Goal: Information Seeking & Learning: Learn about a topic

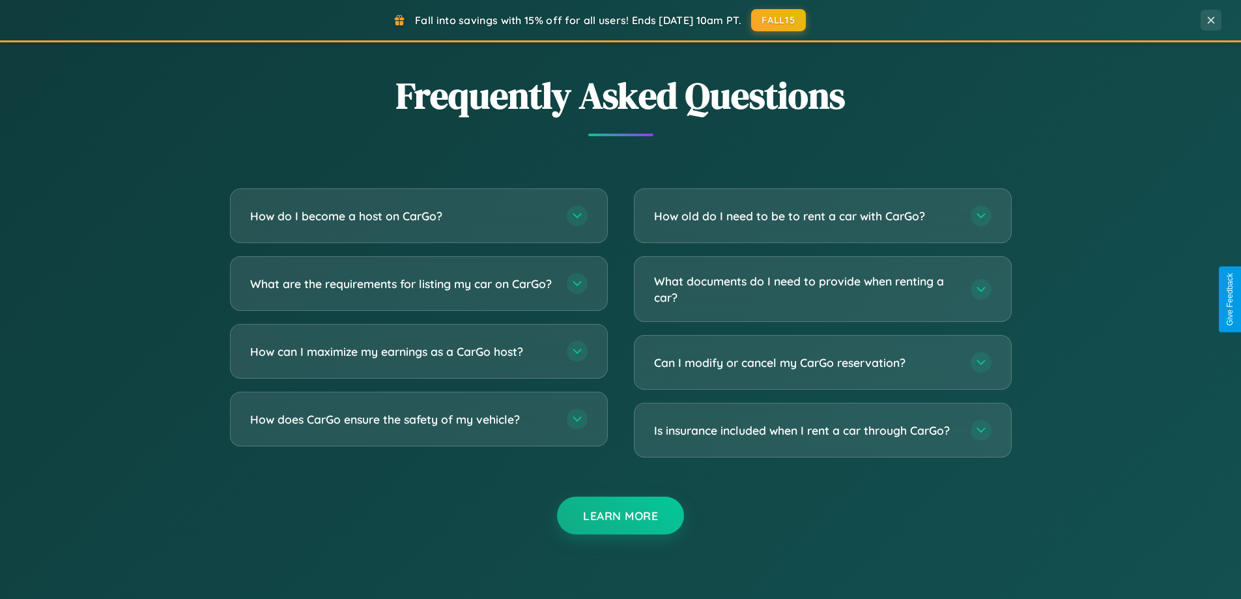
scroll to position [2507, 0]
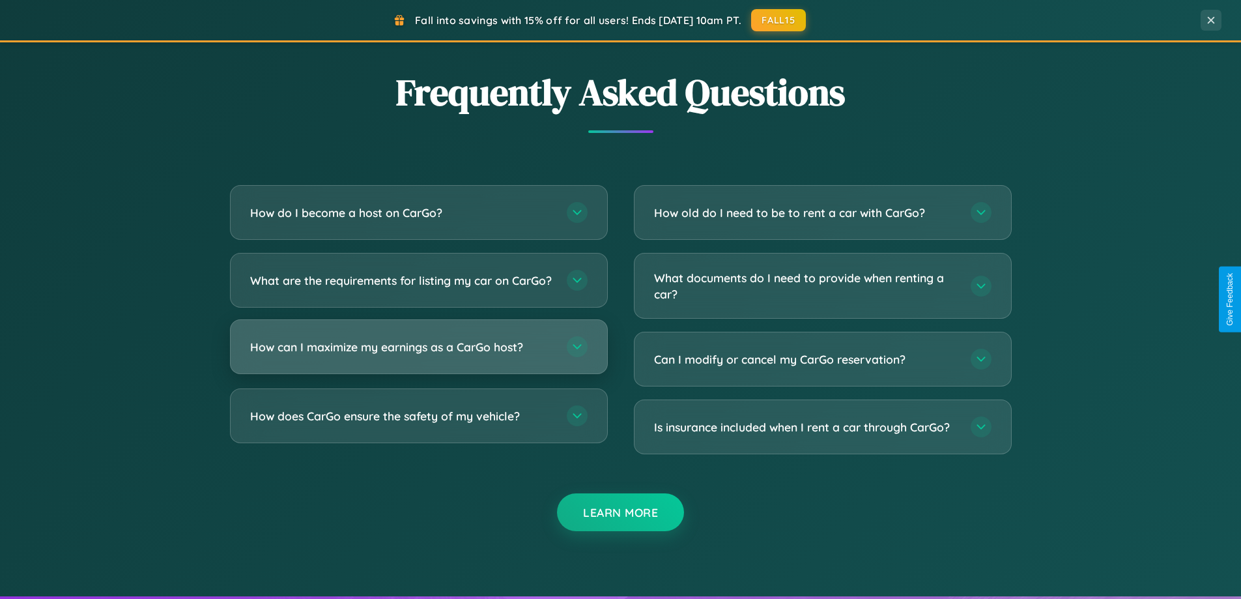
click at [418, 355] on h3 "How can I maximize my earnings as a CarGo host?" at bounding box center [402, 347] width 304 height 16
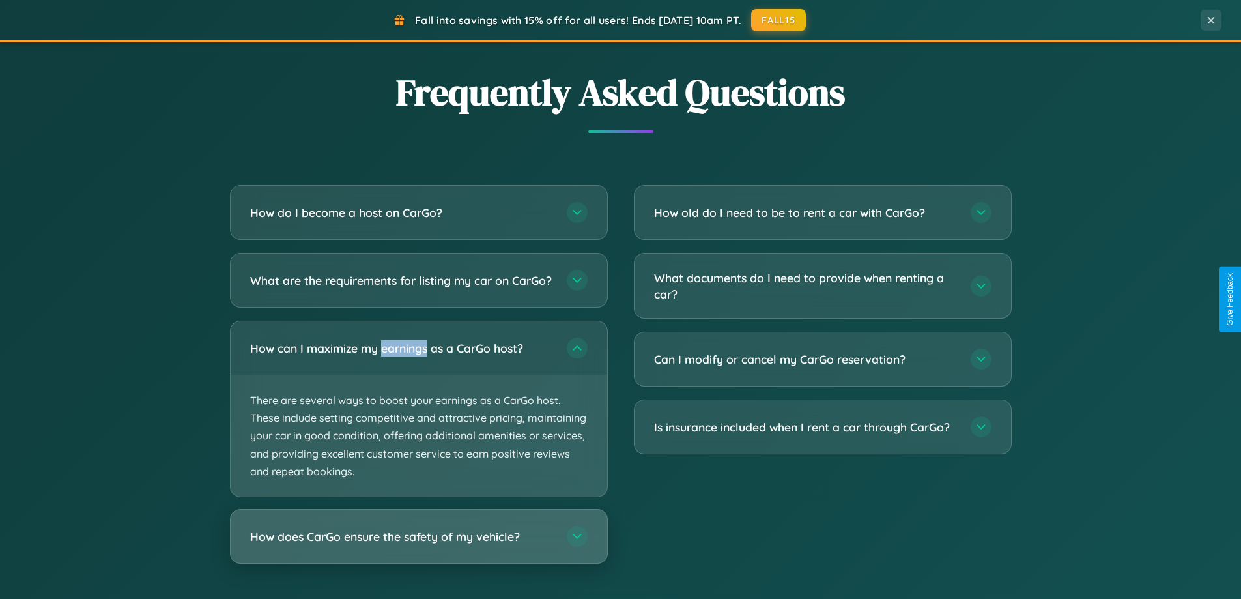
click at [418, 545] on h3 "How does CarGo ensure the safety of my vehicle?" at bounding box center [402, 536] width 304 height 16
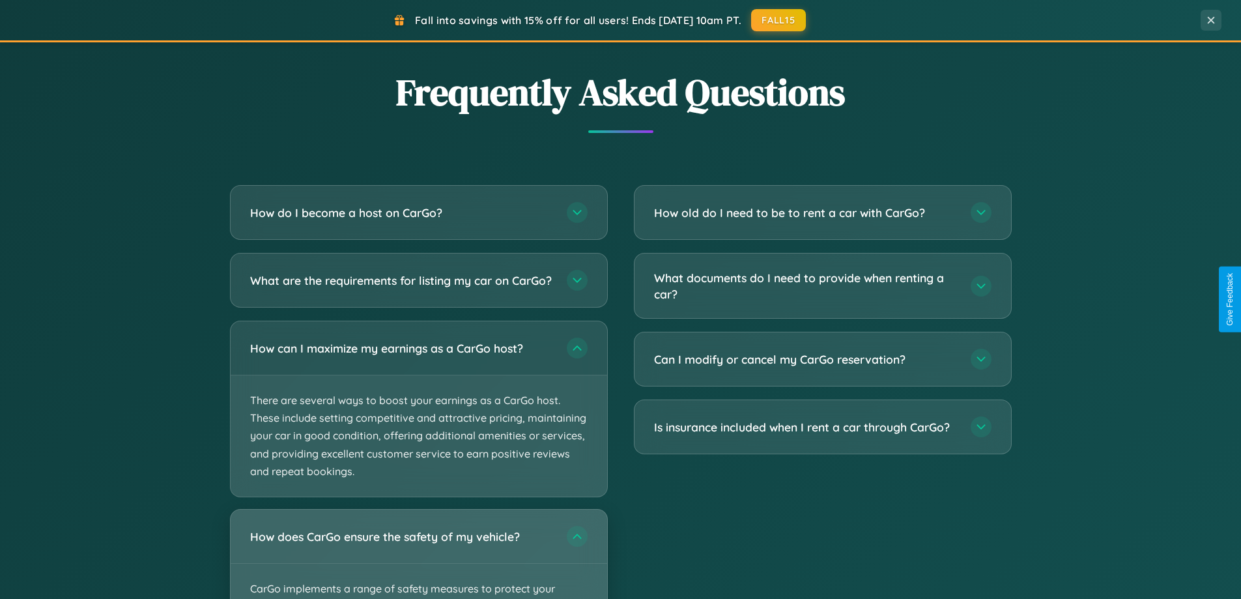
click at [418, 559] on div "How does CarGo ensure the safety of my vehicle?" at bounding box center [419, 536] width 377 height 53
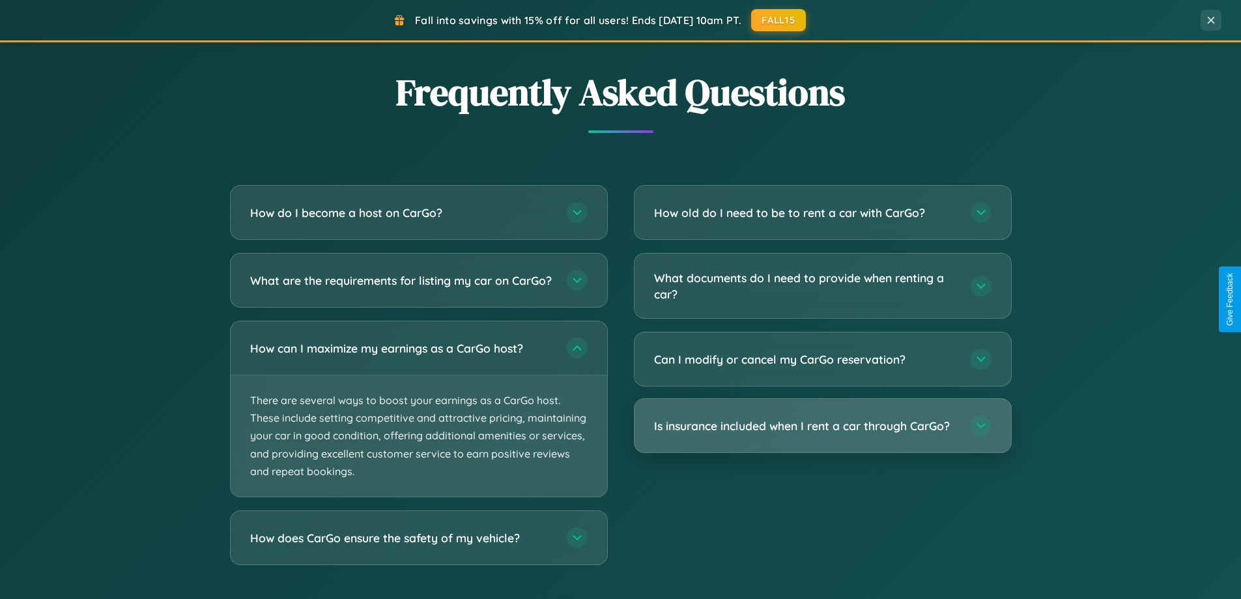
click at [822, 425] on h3 "Is insurance included when I rent a car through CarGo?" at bounding box center [806, 426] width 304 height 16
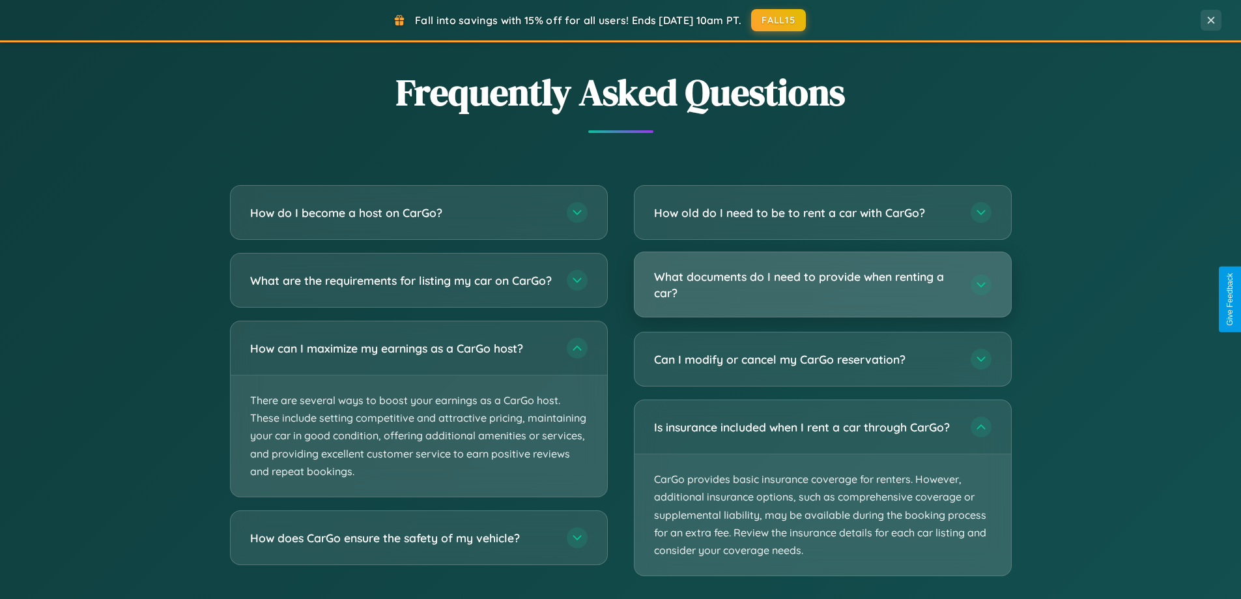
click at [822, 285] on h3 "What documents do I need to provide when renting a car?" at bounding box center [806, 284] width 304 height 32
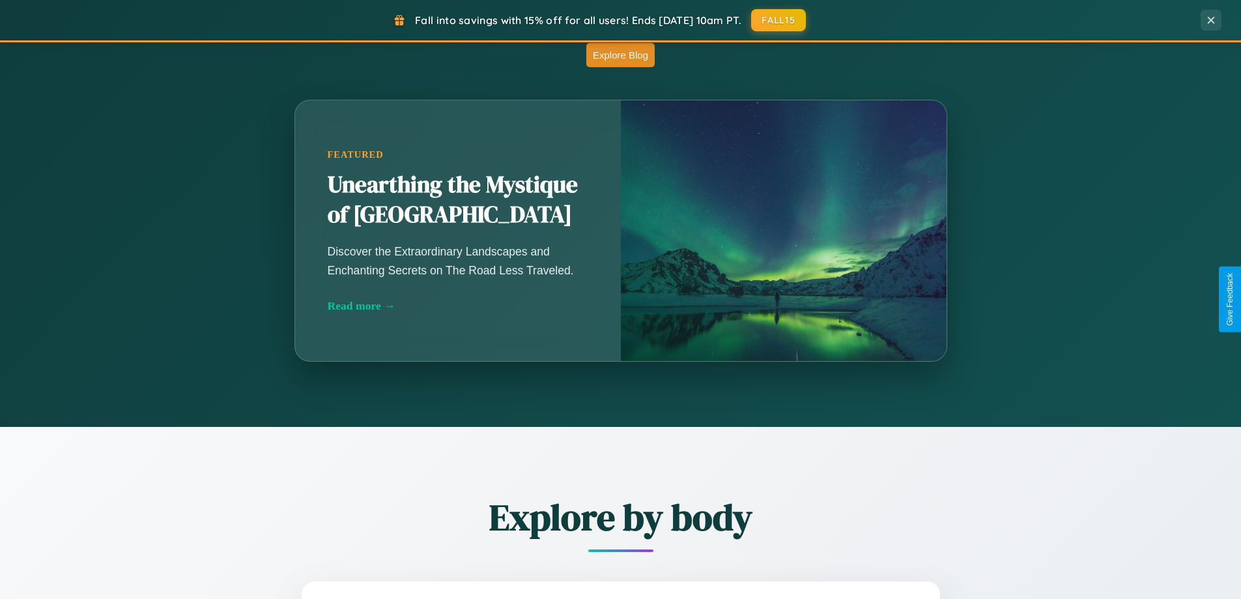
scroll to position [897, 0]
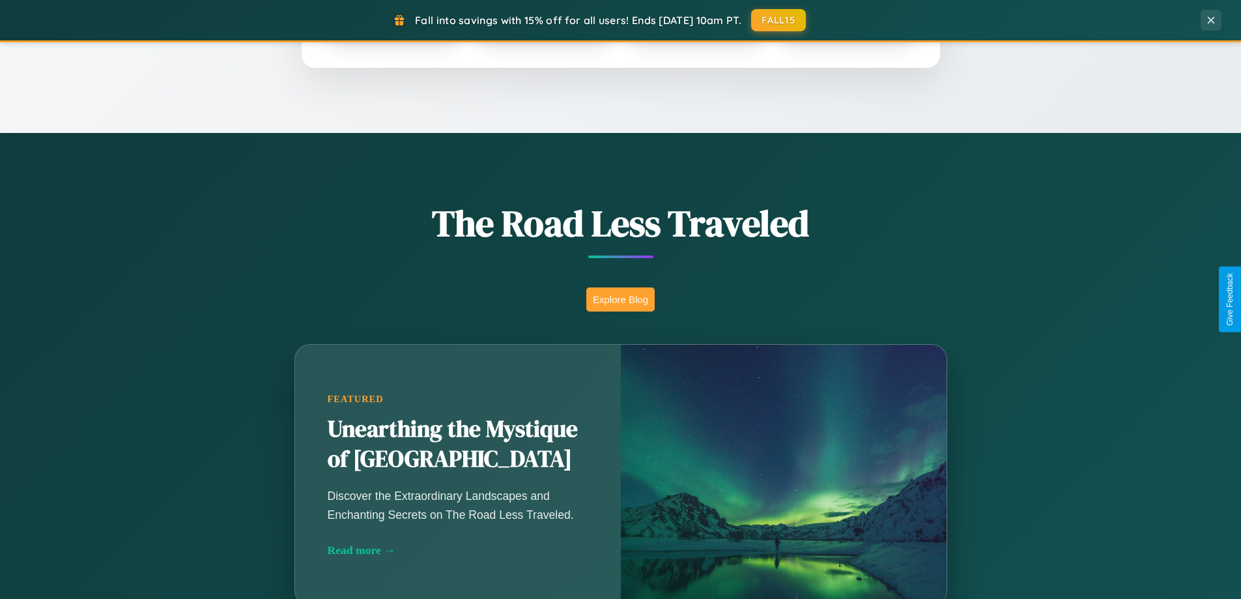
click at [620, 299] on button "Explore Blog" at bounding box center [620, 299] width 68 height 24
